Goal: Transaction & Acquisition: Purchase product/service

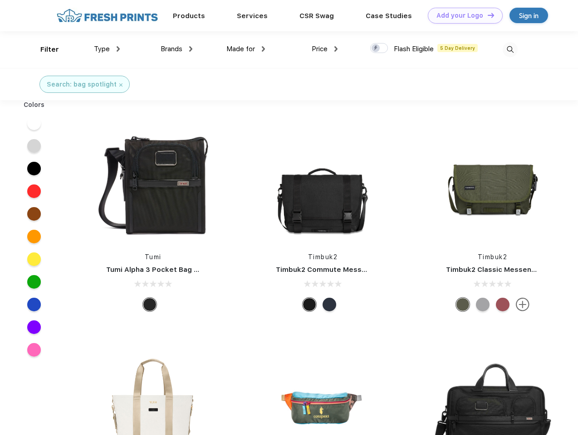
scroll to position [0, 0]
click at [462, 15] on link "Add your Logo Design Tool" at bounding box center [465, 16] width 75 height 16
click at [0, 0] on div "Design Tool" at bounding box center [0, 0] width 0 height 0
click at [487, 15] on link "Add your Logo Design Tool" at bounding box center [465, 16] width 75 height 16
click at [44, 49] on div "Filter" at bounding box center [49, 49] width 19 height 10
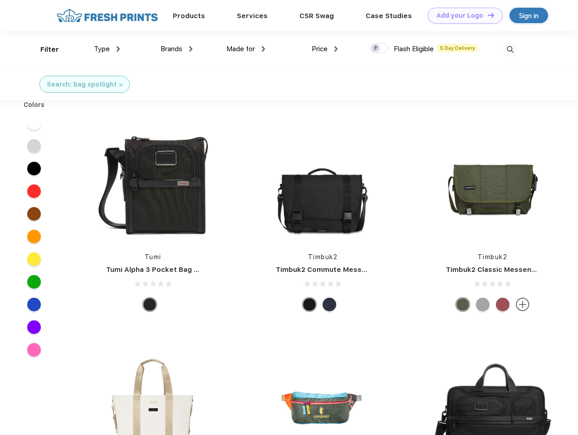
click at [107, 49] on span "Type" at bounding box center [102, 49] width 16 height 8
click at [176, 49] on span "Brands" at bounding box center [172, 49] width 22 height 8
click at [246, 49] on span "Made for" at bounding box center [240, 49] width 29 height 8
click at [325, 49] on span "Price" at bounding box center [320, 49] width 16 height 8
click at [379, 49] on div at bounding box center [379, 48] width 18 height 10
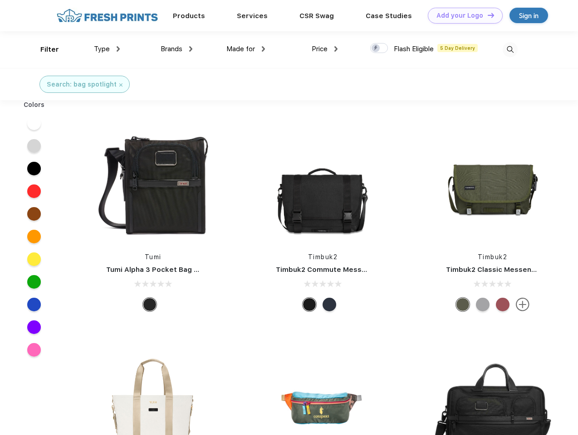
click at [376, 49] on input "checkbox" at bounding box center [373, 46] width 6 height 6
click at [510, 49] on img at bounding box center [509, 49] width 15 height 15
